Goal: Task Accomplishment & Management: Use online tool/utility

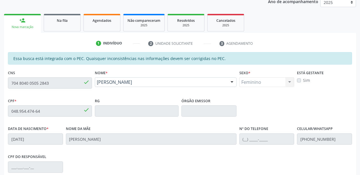
scroll to position [35, 0]
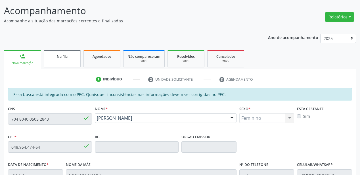
click at [67, 56] on span "Na fila" at bounding box center [62, 56] width 11 height 5
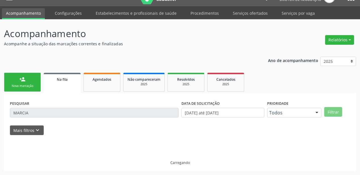
scroll to position [11, 0]
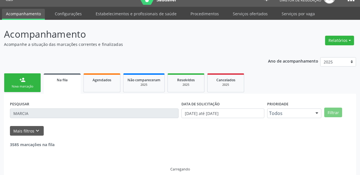
click at [0, 116] on div "Acompanhamento Acompanhe a situação das marcações correntes e finalizadas Relat…" at bounding box center [180, 101] width 360 height 162
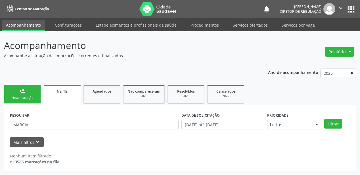
scroll to position [0, 0]
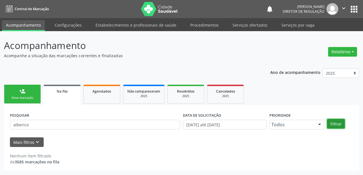
click at [338, 124] on button "Filtrar" at bounding box center [336, 124] width 18 height 10
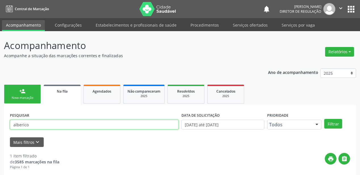
drag, startPoint x: 16, startPoint y: 125, endPoint x: 20, endPoint y: 125, distance: 4.3
click at [16, 125] on input "alberico" at bounding box center [94, 125] width 169 height 10
type input "auberico"
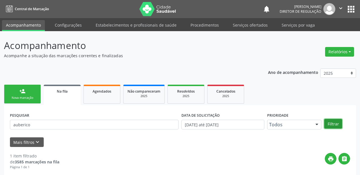
click at [328, 123] on button "Filtrar" at bounding box center [333, 124] width 18 height 10
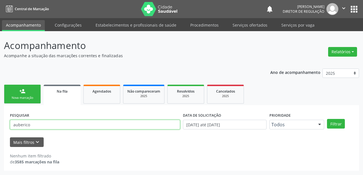
drag, startPoint x: 35, startPoint y: 123, endPoint x: 0, endPoint y: 125, distance: 34.9
click at [0, 125] on div "Acompanhamento Acompanhe a situação das marcações correntes e finalizadas Relat…" at bounding box center [181, 103] width 363 height 144
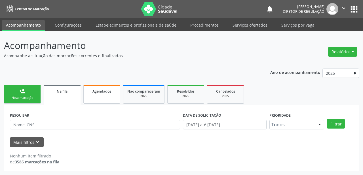
click at [107, 91] on span "Agendados" at bounding box center [102, 91] width 19 height 5
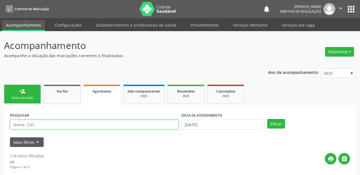
click at [45, 125] on input "text" at bounding box center [94, 125] width 169 height 10
type input "alberico"
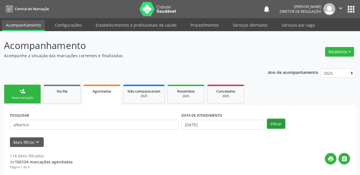
click at [272, 125] on button "Filtrar" at bounding box center [276, 124] width 18 height 10
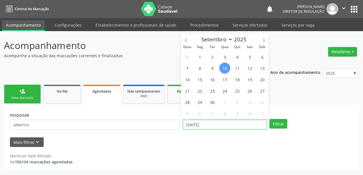
click at [213, 126] on input "[DATE]" at bounding box center [225, 125] width 84 height 10
click at [186, 40] on icon at bounding box center [186, 40] width 4 height 4
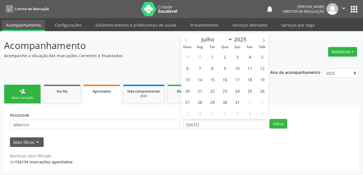
click at [186, 40] on icon at bounding box center [186, 40] width 4 height 4
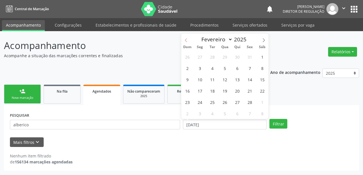
click at [186, 40] on icon at bounding box center [186, 40] width 4 height 4
select select "0"
click at [225, 56] on span "1" at bounding box center [224, 56] width 11 height 11
type input "[DATE]"
click at [265, 40] on icon at bounding box center [264, 40] width 4 height 4
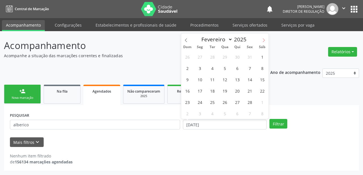
click at [265, 40] on icon at bounding box center [264, 40] width 4 height 4
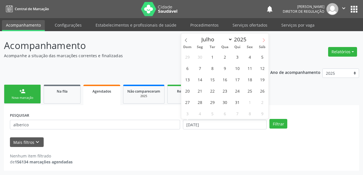
click at [265, 40] on icon at bounding box center [264, 40] width 4 height 4
select select "8"
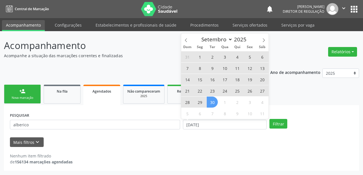
click at [213, 105] on span "30" at bounding box center [212, 102] width 11 height 11
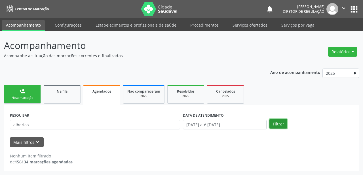
click at [277, 125] on button "Filtrar" at bounding box center [279, 124] width 18 height 10
click at [28, 95] on link "person_add Nova marcação" at bounding box center [22, 94] width 37 height 19
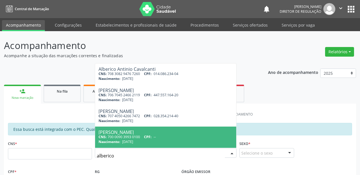
click at [133, 142] on span "[DATE]" at bounding box center [127, 142] width 11 height 5
type input "alberico"
type input "700 0090 3993 0100"
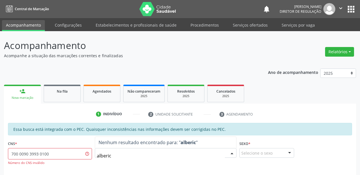
type input "alberico"
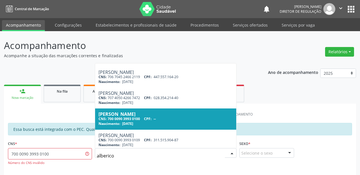
scroll to position [20, 0]
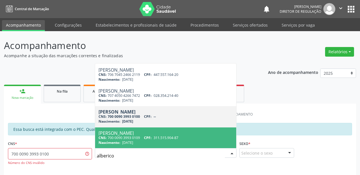
click at [202, 141] on div "Nascimento: [DATE]" at bounding box center [165, 142] width 134 height 5
type input "700 0090 3993 0109"
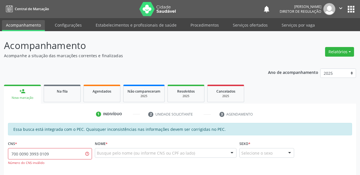
scroll to position [0, 0]
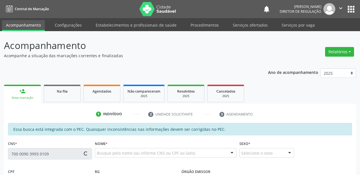
type input "311.515.904-87"
type input "[DATE]"
type input "[PERSON_NAME]"
type input "[PHONE_NUMBER]"
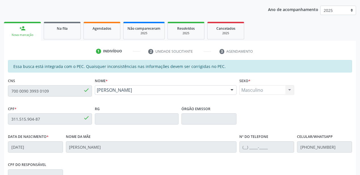
scroll to position [58, 0]
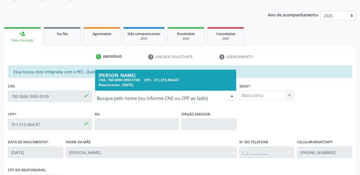
drag, startPoint x: 153, startPoint y: 94, endPoint x: 132, endPoint y: 98, distance: 21.8
click at [135, 96] on input "text" at bounding box center [161, 98] width 128 height 11
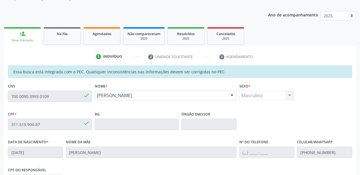
click at [1, 102] on div "Acompanhamento Acompanhe a situação das marcações correntes e finalizadas Relat…" at bounding box center [180, 120] width 360 height 293
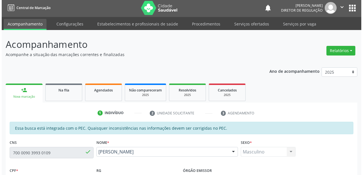
scroll to position [0, 0]
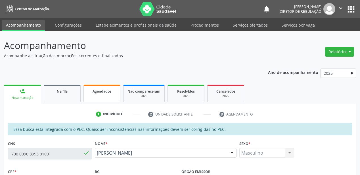
click at [114, 95] on link "Agendados" at bounding box center [101, 94] width 37 height 18
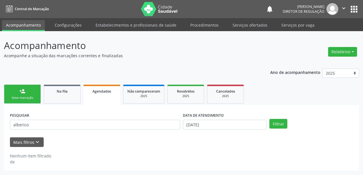
click at [27, 96] on div "Nova marcação" at bounding box center [22, 98] width 28 height 4
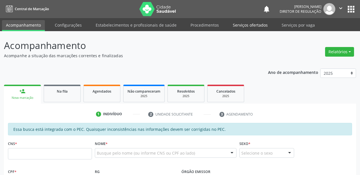
click at [250, 26] on link "Serviços ofertados" at bounding box center [250, 25] width 43 height 10
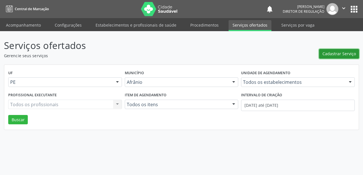
click at [344, 54] on span "Cadastrar Serviço" at bounding box center [339, 54] width 33 height 6
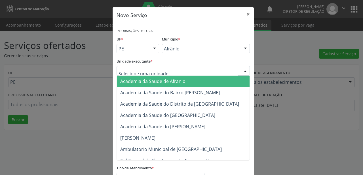
click at [181, 69] on div at bounding box center [183, 71] width 133 height 10
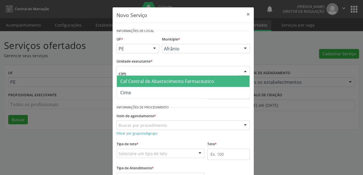
type input "cime"
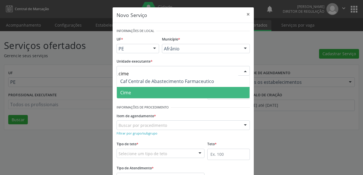
click at [180, 94] on span "Cime" at bounding box center [183, 92] width 133 height 11
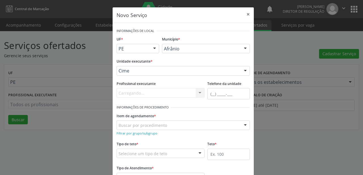
click at [165, 125] on div "Buscar por procedimento" at bounding box center [183, 126] width 133 height 10
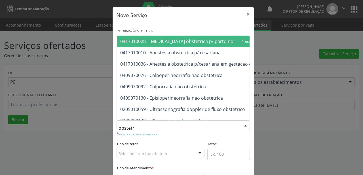
type input "obstetric"
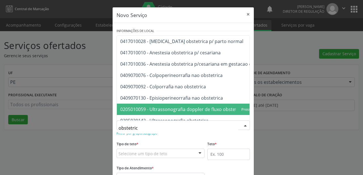
click at [174, 110] on span "0205010059 - Ultrassonografia doppler de fluxo obstetrico" at bounding box center [182, 109] width 125 height 6
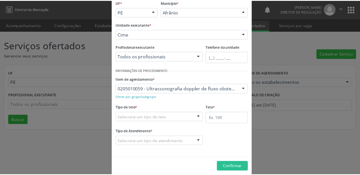
scroll to position [43, 0]
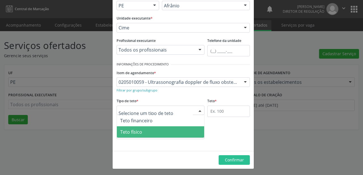
click at [158, 132] on span "Teto físico" at bounding box center [160, 132] width 87 height 11
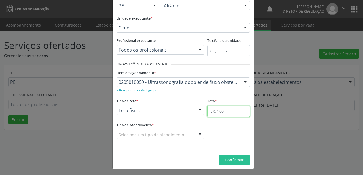
click at [214, 112] on input "text" at bounding box center [228, 111] width 43 height 11
type input "1"
click at [153, 137] on div "Selecione um tipo de atendimento" at bounding box center [161, 135] width 88 height 10
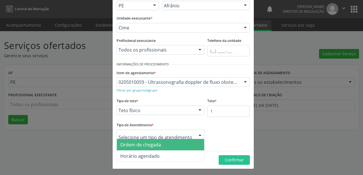
click at [156, 144] on span "Ordem de chegada" at bounding box center [140, 145] width 41 height 6
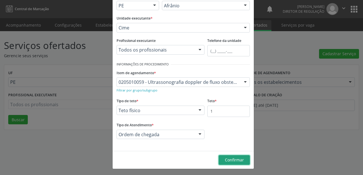
click at [230, 160] on span "Confirmar" at bounding box center [234, 160] width 19 height 5
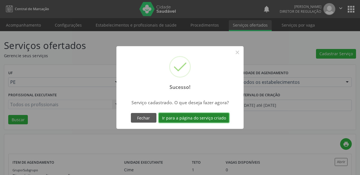
click at [192, 120] on button "Ir para a página do serviço criado" at bounding box center [194, 118] width 70 height 10
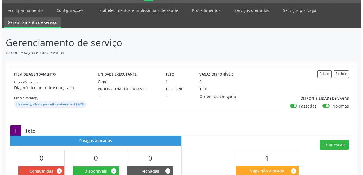
scroll to position [45, 0]
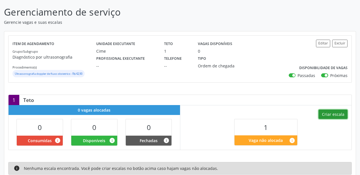
click at [333, 114] on button "Criar escala" at bounding box center [332, 115] width 29 height 10
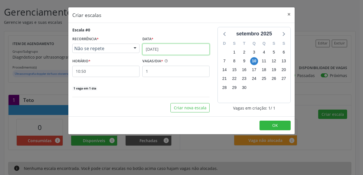
click at [171, 47] on input "[DATE]" at bounding box center [175, 49] width 67 height 11
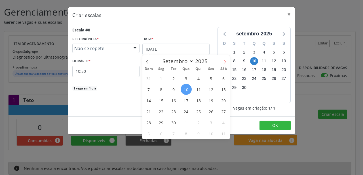
click at [225, 64] on icon at bounding box center [225, 62] width 4 height 4
select select "9"
click at [174, 111] on span "21" at bounding box center [173, 111] width 11 height 11
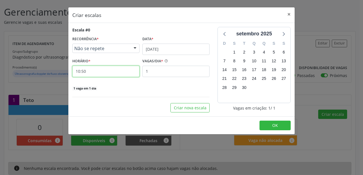
click at [130, 69] on input "10:50" at bounding box center [105, 71] width 67 height 11
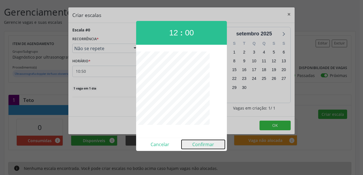
click at [203, 146] on button "Confirmar" at bounding box center [203, 144] width 43 height 9
type input "12:00"
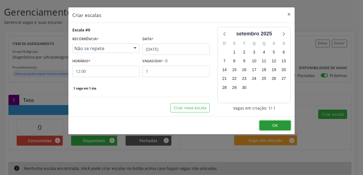
click at [269, 124] on button "OK" at bounding box center [275, 126] width 31 height 10
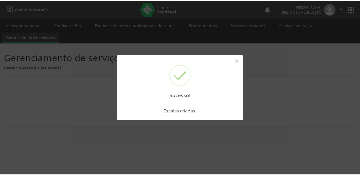
scroll to position [0, 0]
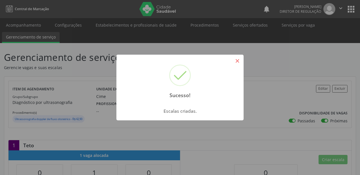
click at [240, 61] on button "×" at bounding box center [237, 61] width 10 height 10
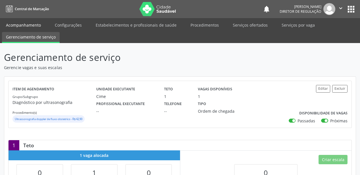
click at [37, 24] on link "Acompanhamento" at bounding box center [23, 25] width 43 height 10
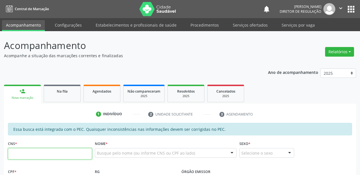
click at [56, 157] on input "text" at bounding box center [50, 153] width 84 height 11
type input "708 0073 8495 0929"
type input "138.181.604-57"
type input "[DATE]"
type input "[PERSON_NAME]"
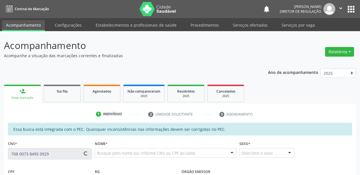
type input "[PHONE_NUMBER]"
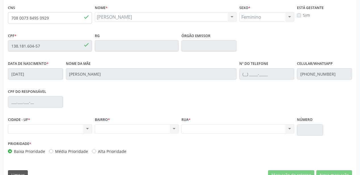
scroll to position [114, 0]
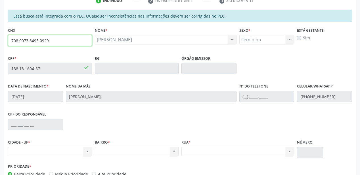
drag, startPoint x: 49, startPoint y: 40, endPoint x: 8, endPoint y: 38, distance: 40.9
click at [8, 38] on input "708 0073 8495 0929" at bounding box center [50, 40] width 84 height 11
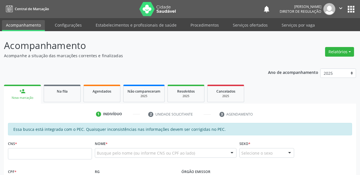
scroll to position [132, 0]
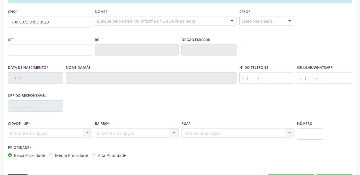
type input "708 0073 8495 0929"
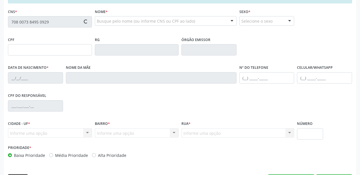
type input "138.181.604-57"
type input "[DATE]"
type input "[PERSON_NAME]"
type input "[PHONE_NUMBER]"
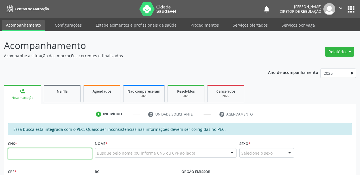
paste input "708 0073 8495 0929"
type input "708 0073 8495 0929"
type input "138.181.604-57"
type input "[DATE]"
type input "[PERSON_NAME]"
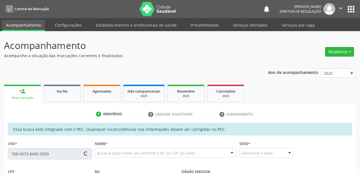
type input "[PHONE_NUMBER]"
type input "S/N"
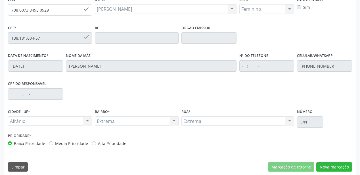
scroll to position [148, 0]
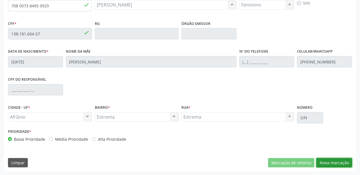
click at [333, 162] on button "Nova marcação" at bounding box center [334, 163] width 36 height 10
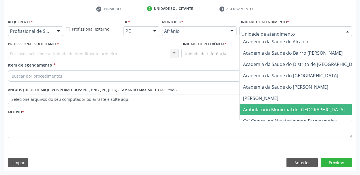
drag, startPoint x: 278, startPoint y: 112, endPoint x: 275, endPoint y: 111, distance: 3.4
click at [278, 112] on span "Ambulatorio Municipal de [GEOGRAPHIC_DATA]" at bounding box center [294, 110] width 102 height 6
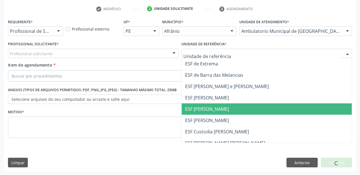
click at [214, 110] on span "ESF [PERSON_NAME]" at bounding box center [207, 109] width 44 height 6
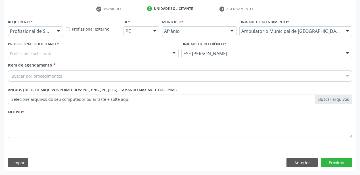
click at [135, 52] on div "Profissional solicitante" at bounding box center [93, 54] width 171 height 10
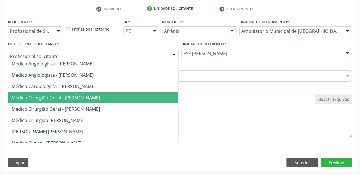
click at [133, 96] on span "Médico Cirurgião Geral - Bruno Saraiva Bezerra Medrado" at bounding box center [99, 97] width 182 height 11
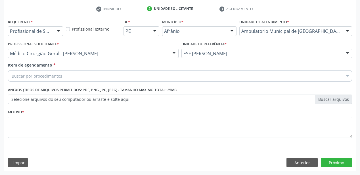
click at [110, 76] on div "Buscar por procedimentos" at bounding box center [180, 75] width 344 height 11
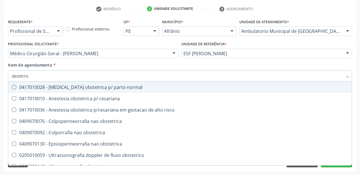
type input "obstetrico"
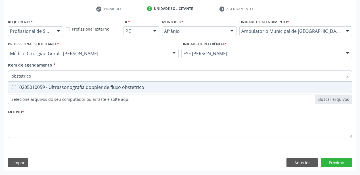
click at [114, 86] on div "0205010059 - Ultrassonografia doppler de fluxo obstetrico" at bounding box center [180, 87] width 337 height 5
checkbox obstetrico "true"
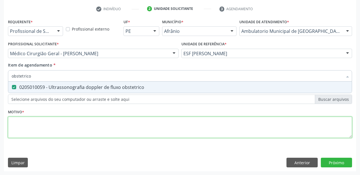
click at [114, 129] on div "Requerente * Profissional de Saúde Profissional de Saúde Paciente Nenhum result…" at bounding box center [180, 82] width 344 height 129
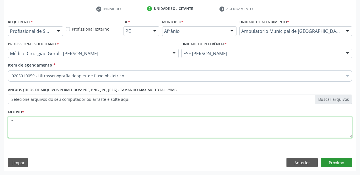
type textarea "*"
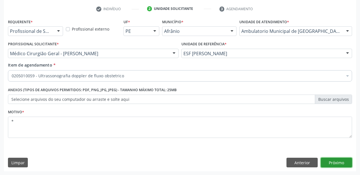
click at [336, 163] on button "Próximo" at bounding box center [336, 163] width 31 height 10
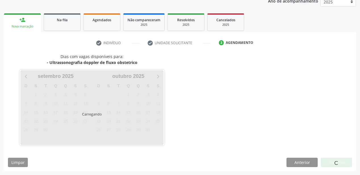
scroll to position [71, 0]
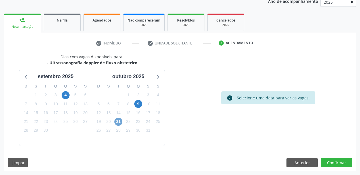
click at [118, 121] on span "21" at bounding box center [118, 122] width 8 height 8
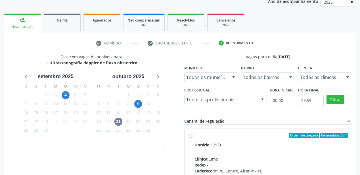
click at [196, 132] on div "Ordem de chegada Consumidos: 0 / 1 Horário: 12:00 Clínica: Cime Rede: -- Endere…" at bounding box center [267, 176] width 167 height 95
radio input "true"
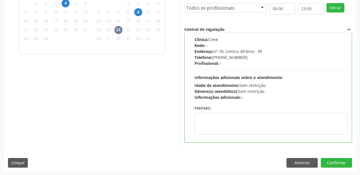
scroll to position [163, 0]
click at [337, 163] on button "Confirmar" at bounding box center [336, 163] width 31 height 10
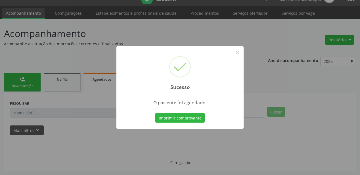
scroll to position [11, 0]
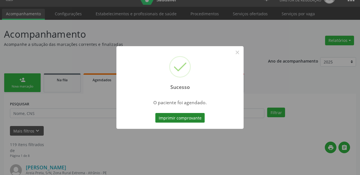
click at [185, 117] on button "Imprimir comprovante" at bounding box center [179, 118] width 49 height 10
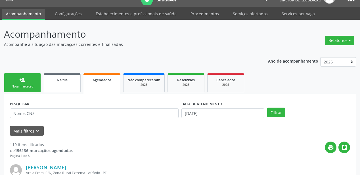
click at [65, 86] on link "Na fila" at bounding box center [62, 83] width 37 height 19
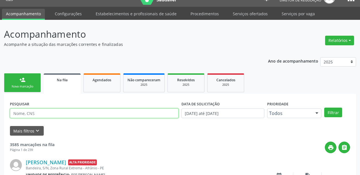
click at [53, 112] on input "text" at bounding box center [94, 114] width 169 height 10
type input "deyvid"
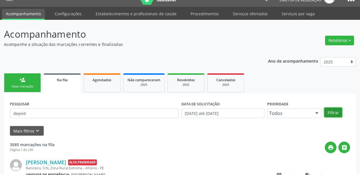
click at [330, 113] on button "Filtrar" at bounding box center [333, 113] width 18 height 10
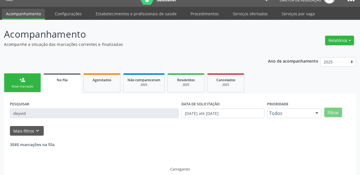
scroll to position [0, 0]
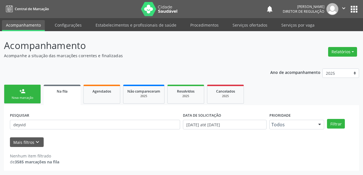
click at [26, 91] on link "person_add Nova marcação" at bounding box center [22, 94] width 37 height 19
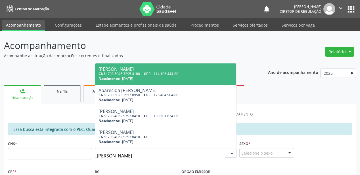
type input "eva rodrigues"
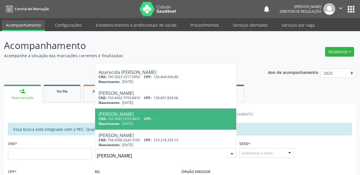
scroll to position [27, 0]
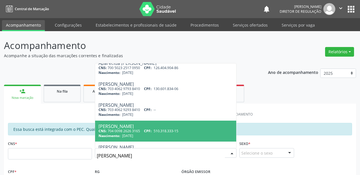
click at [200, 134] on div "Nascimento: 19/07/1968" at bounding box center [165, 136] width 134 height 5
type input "704 0098 2626 3165"
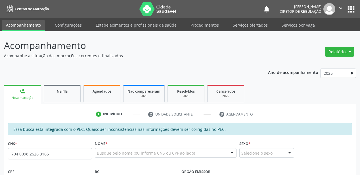
scroll to position [0, 0]
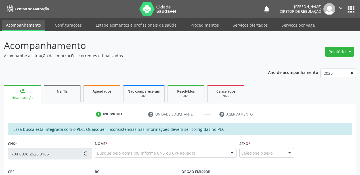
type input "510.318.333-15"
type input "19/07/1968"
type input "Petronila Balbina Lima"
type input "(87) 98120-9199"
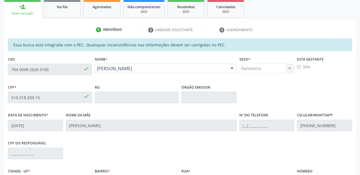
scroll to position [58, 0]
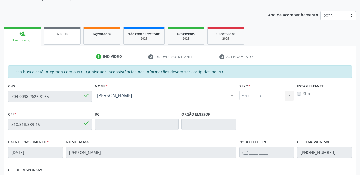
click at [72, 41] on link "Na fila" at bounding box center [62, 36] width 37 height 18
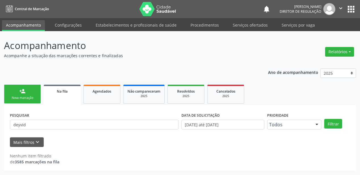
scroll to position [0, 0]
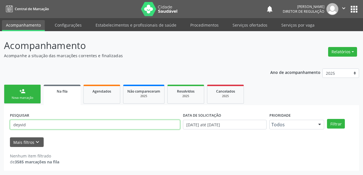
click at [59, 126] on input "deyvid" at bounding box center [95, 125] width 170 height 10
type input "d"
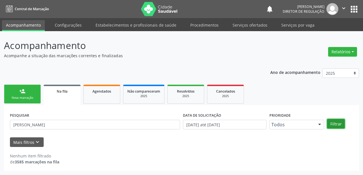
click at [336, 122] on button "Filtrar" at bounding box center [336, 124] width 18 height 10
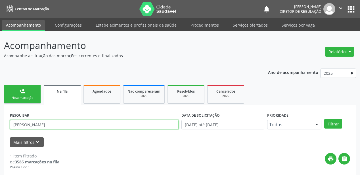
click at [44, 124] on input "francisco angelo" at bounding box center [94, 125] width 169 height 10
type input "f"
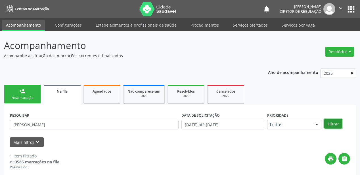
click at [333, 124] on button "Filtrar" at bounding box center [333, 124] width 18 height 10
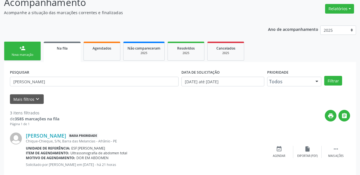
scroll to position [43, 0]
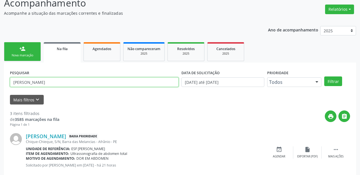
click at [35, 81] on input "maria iren" at bounding box center [94, 82] width 169 height 10
type input "m"
type input "706202023919268"
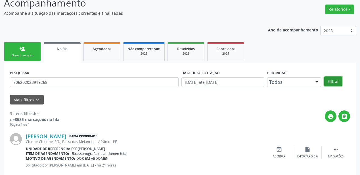
click at [335, 80] on button "Filtrar" at bounding box center [333, 82] width 18 height 10
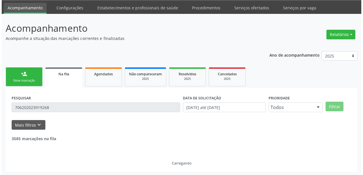
scroll to position [0, 0]
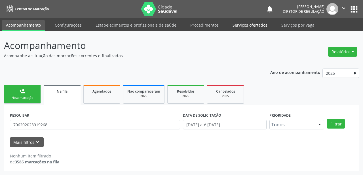
click at [244, 26] on link "Serviços ofertados" at bounding box center [250, 25] width 43 height 10
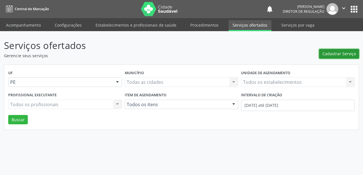
click at [345, 54] on span "Cadastrar Serviço" at bounding box center [339, 54] width 33 height 6
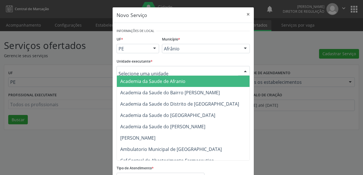
click at [175, 68] on div at bounding box center [183, 71] width 133 height 10
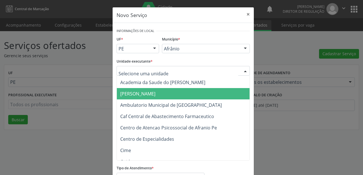
scroll to position [45, 0]
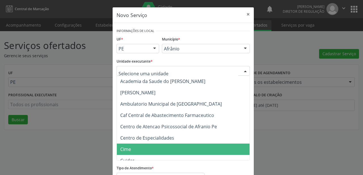
click at [160, 150] on span "Cime" at bounding box center [186, 149] width 138 height 11
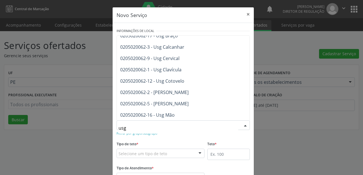
scroll to position [0, 0]
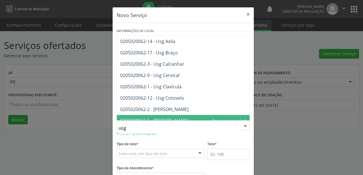
drag, startPoint x: 139, startPoint y: 129, endPoint x: 135, endPoint y: 126, distance: 4.7
click at [137, 128] on input "usg" at bounding box center [179, 128] width 120 height 11
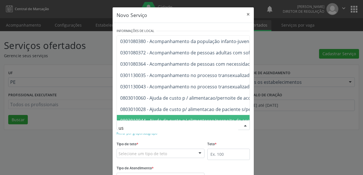
type input "u"
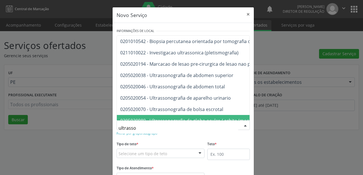
type input "ultrasson"
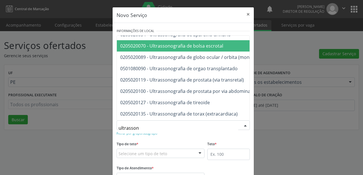
scroll to position [73, 0]
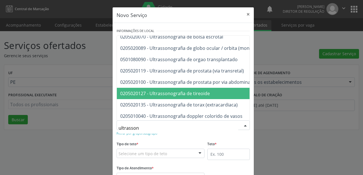
click at [216, 93] on span "0205020127 - Ultrassonografia de tireoide" at bounding box center [258, 93] width 282 height 11
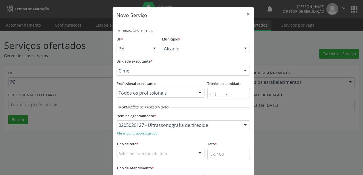
click at [175, 153] on div "Selecione um tipo de teto" at bounding box center [161, 154] width 88 height 10
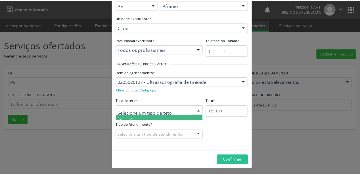
scroll to position [17, 0]
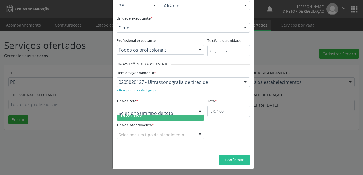
click at [174, 118] on span "Teto físico" at bounding box center [160, 115] width 87 height 11
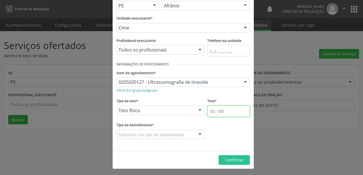
click at [215, 112] on input "text" at bounding box center [228, 111] width 43 height 11
type input "1"
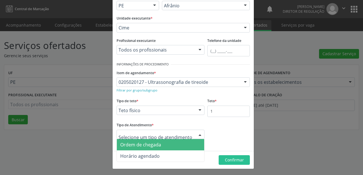
click at [164, 143] on span "Ordem de chegada" at bounding box center [160, 144] width 87 height 11
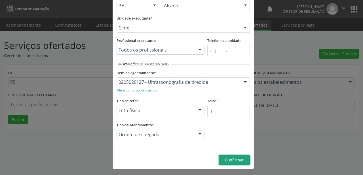
click at [232, 159] on span "Confirmar" at bounding box center [234, 160] width 19 height 5
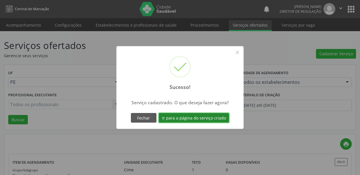
click at [201, 119] on button "Ir para a página do serviço criado" at bounding box center [194, 118] width 70 height 10
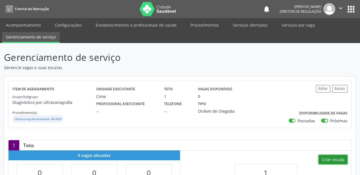
click at [331, 158] on button "Criar escala" at bounding box center [332, 160] width 29 height 10
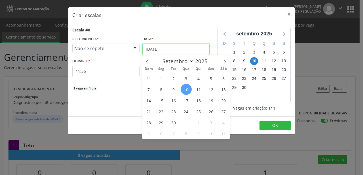
click at [174, 49] on input "[DATE]" at bounding box center [175, 49] width 67 height 11
click at [199, 90] on span "11" at bounding box center [198, 89] width 11 height 11
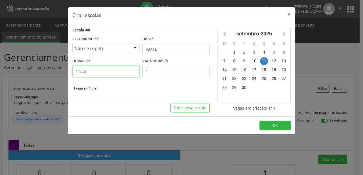
click at [114, 75] on input "11:35" at bounding box center [105, 71] width 67 height 11
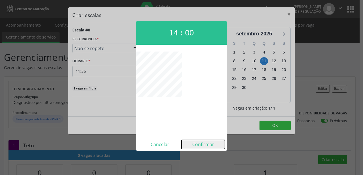
click at [210, 145] on button "Confirmar" at bounding box center [203, 144] width 43 height 9
type input "14:00"
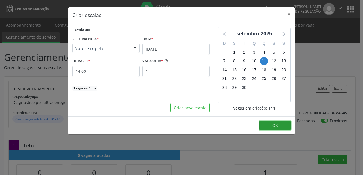
click at [269, 126] on button "OK" at bounding box center [275, 126] width 31 height 10
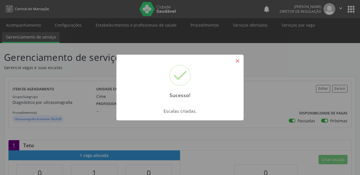
click at [237, 63] on button "×" at bounding box center [237, 61] width 10 height 10
